Goal: Transaction & Acquisition: Purchase product/service

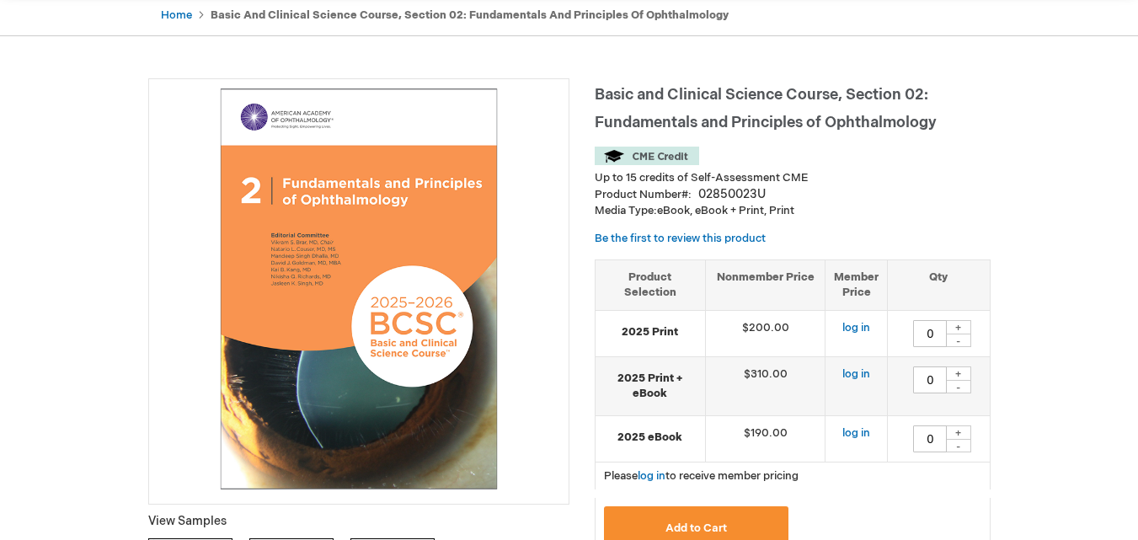
scroll to position [202, 0]
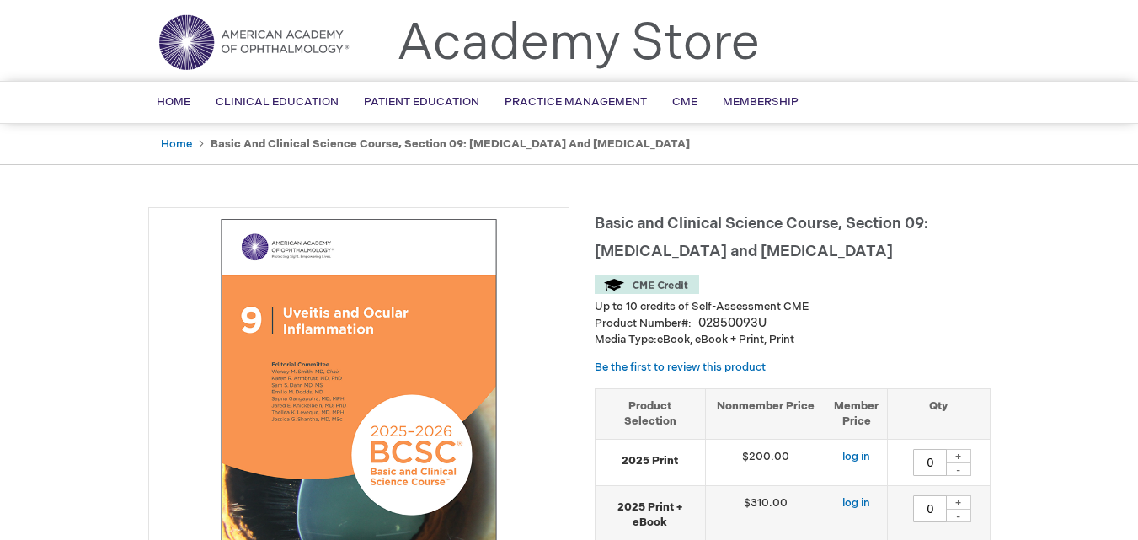
scroll to position [34, 0]
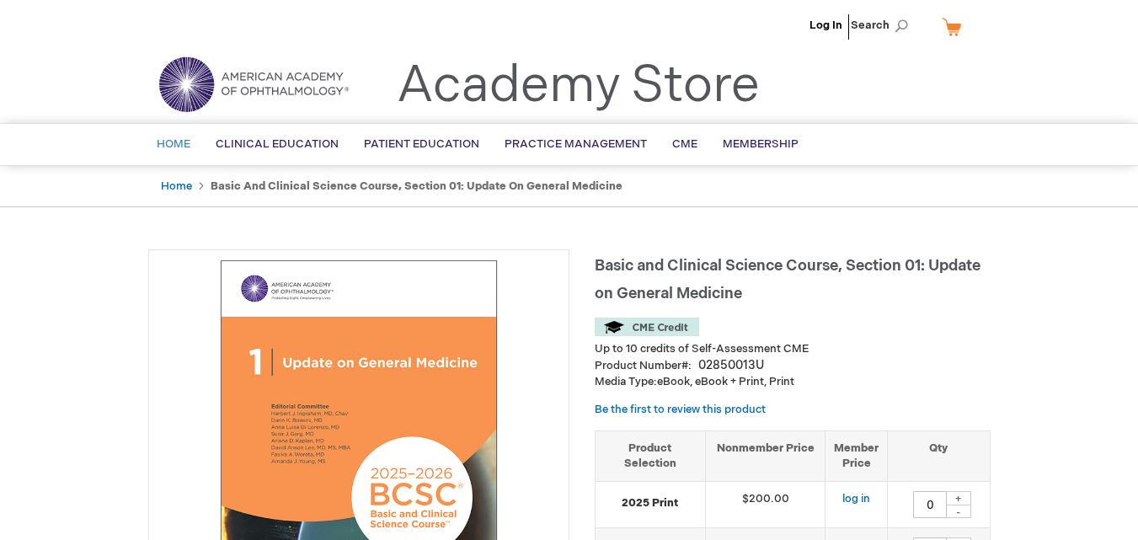
click at [180, 146] on span "Home" at bounding box center [174, 143] width 34 height 13
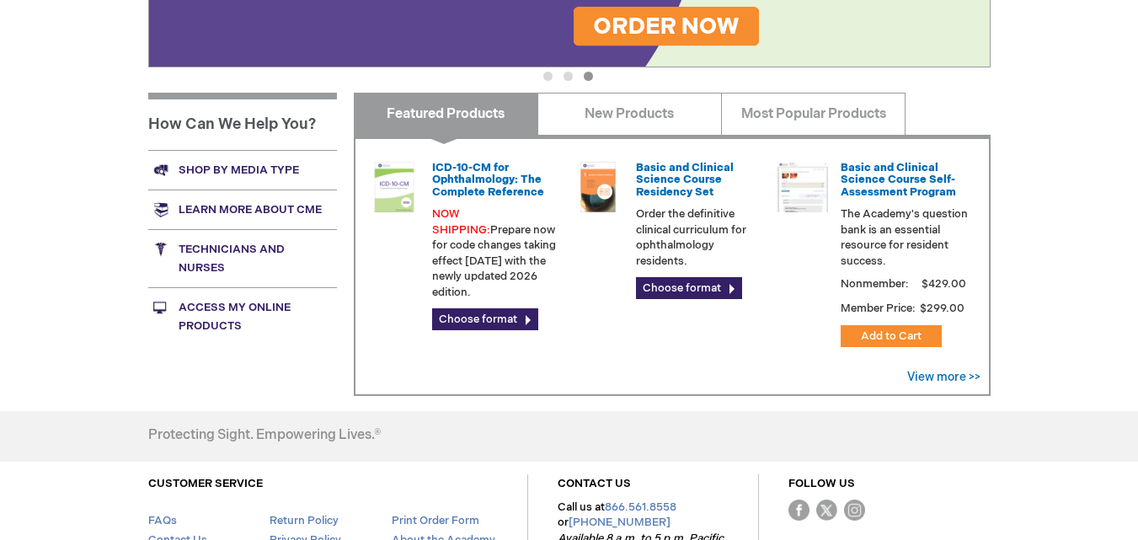
scroll to position [607, 0]
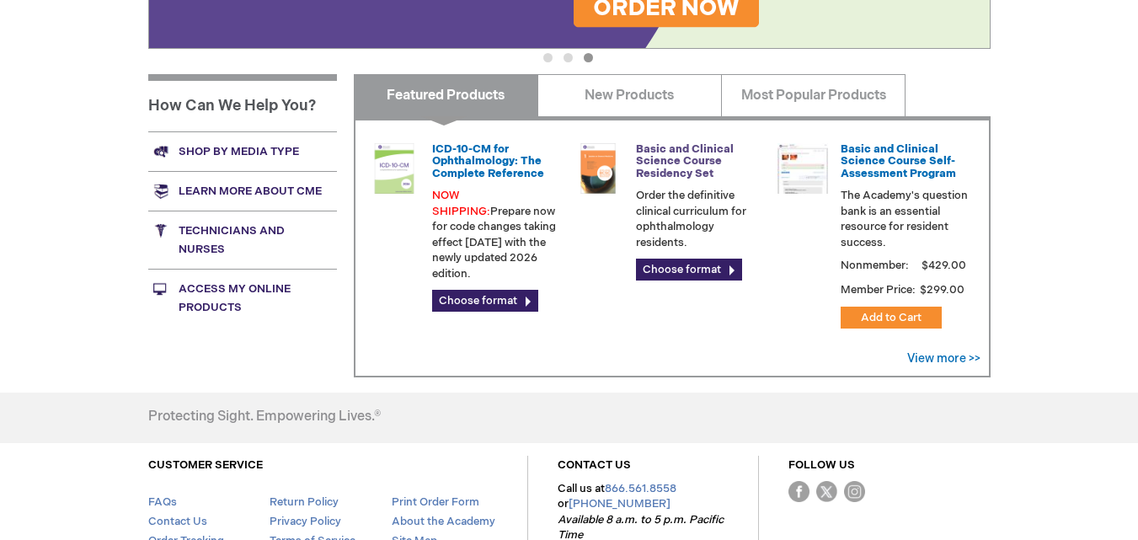
click at [682, 163] on link "Basic and Clinical Science Course Residency Set" at bounding box center [685, 161] width 98 height 38
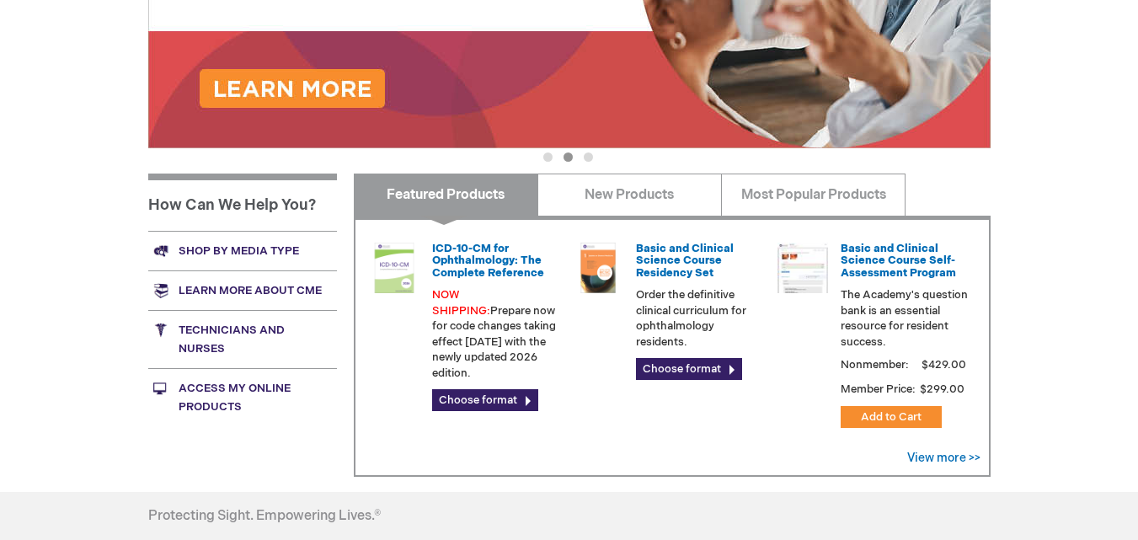
scroll to position [505, 0]
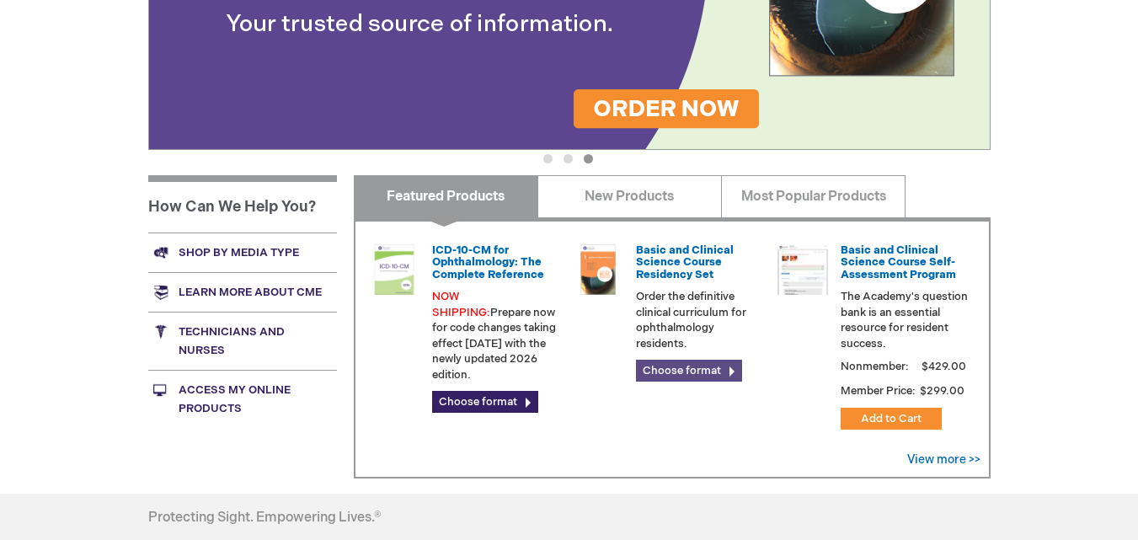
click at [691, 371] on link "Choose format" at bounding box center [689, 371] width 106 height 22
